Goal: Navigation & Orientation: Find specific page/section

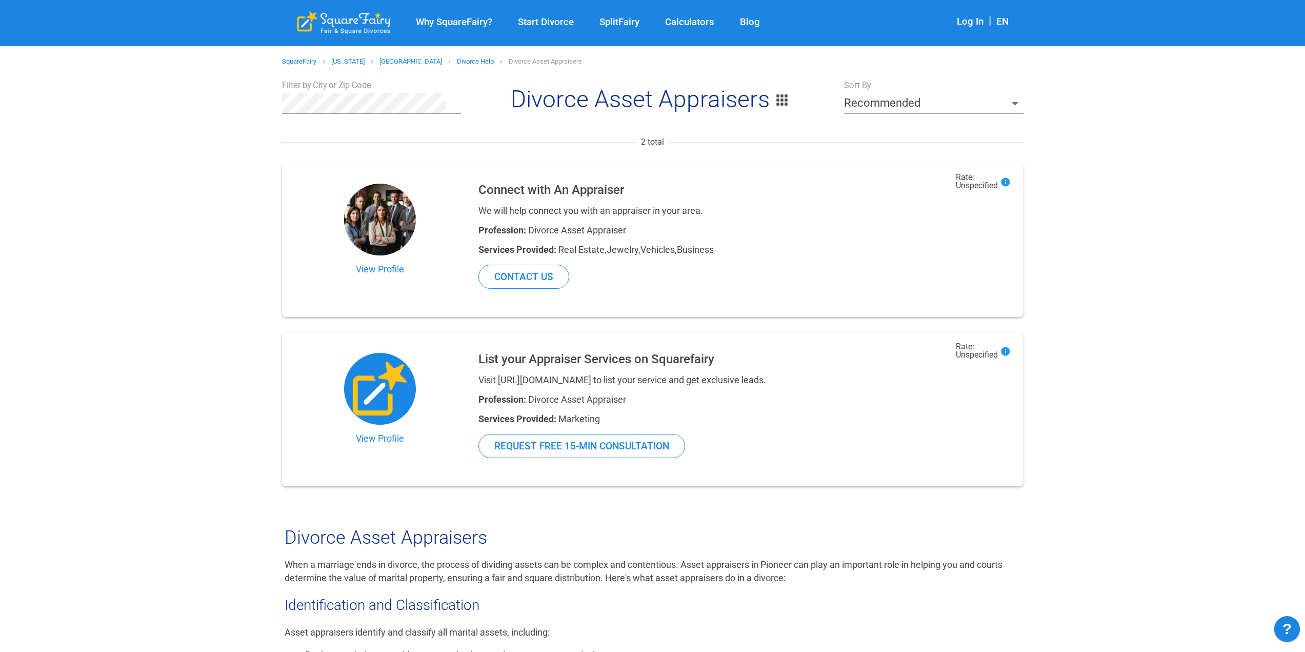
click at [678, 19] on link "Calculators" at bounding box center [689, 22] width 75 height 12
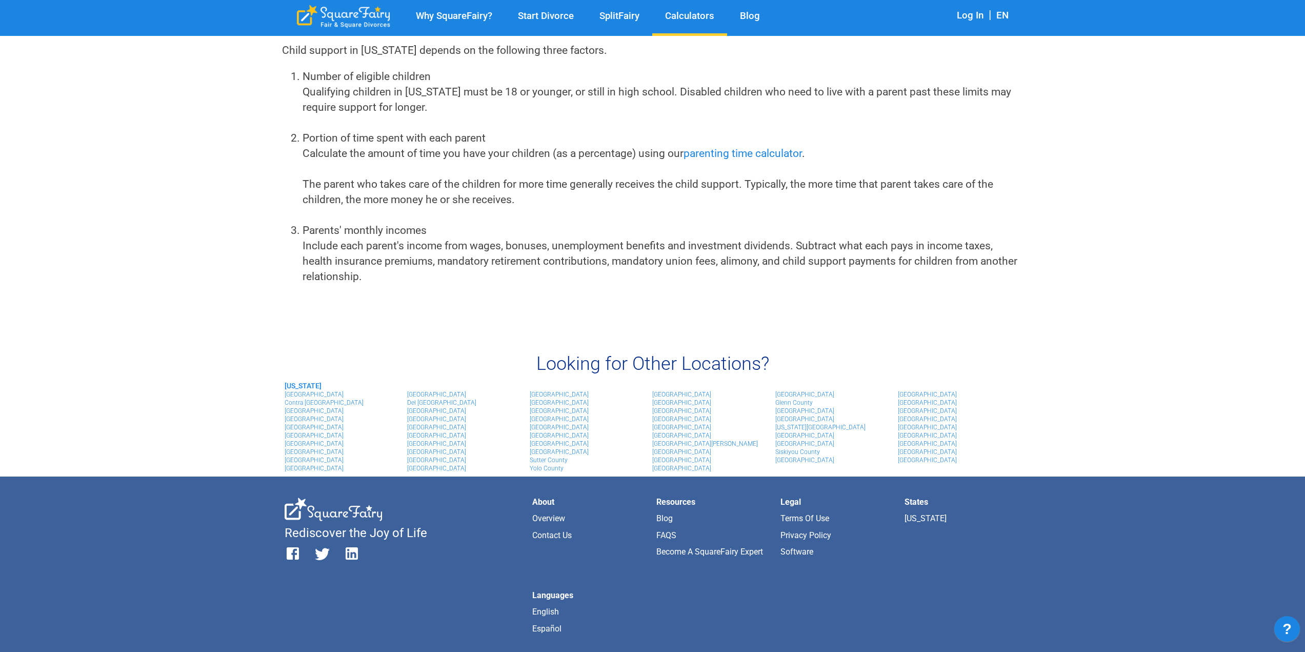
scroll to position [718, 0]
